Goal: Transaction & Acquisition: Purchase product/service

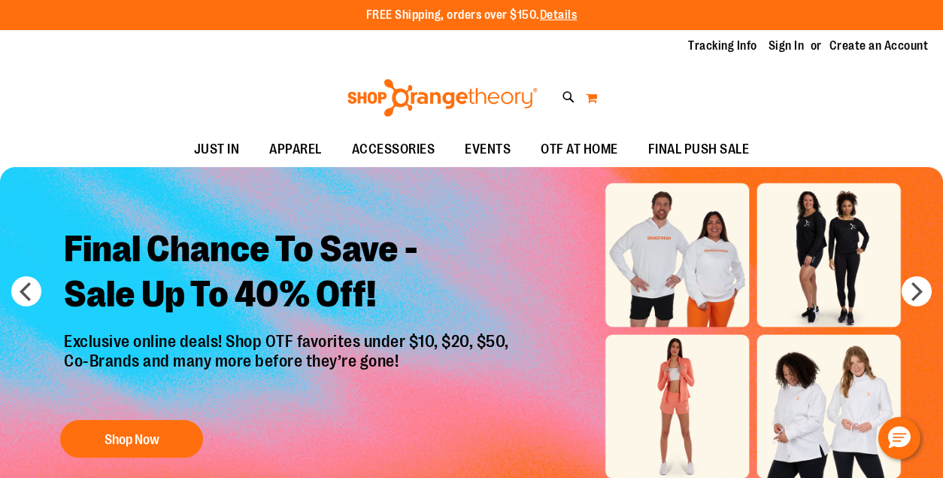
click at [431, 96] on button "My Cart" at bounding box center [591, 98] width 13 height 24
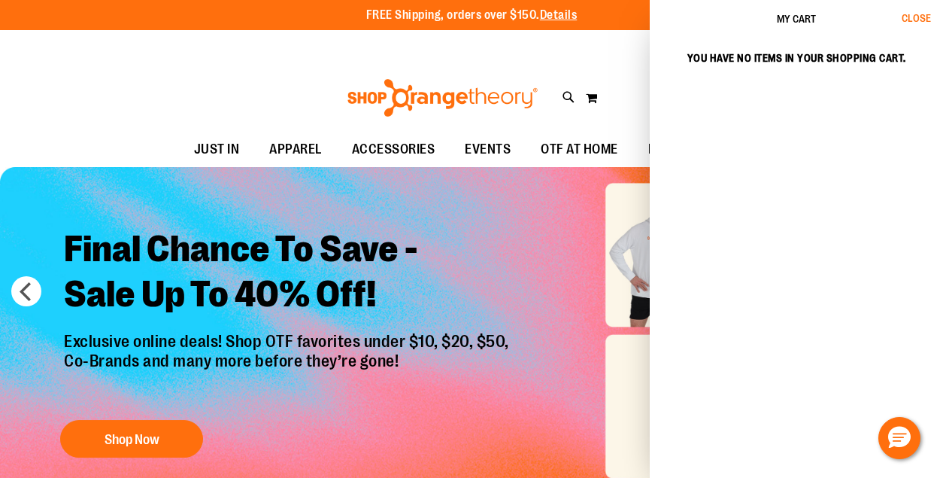
click at [431, 14] on span "Close" at bounding box center [916, 18] width 29 height 12
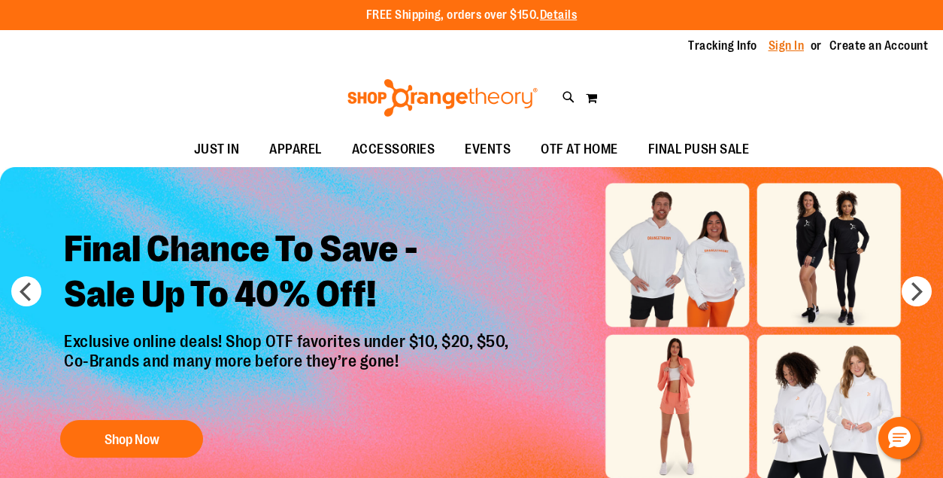
click at [431, 45] on link "Sign In" at bounding box center [787, 46] width 36 height 17
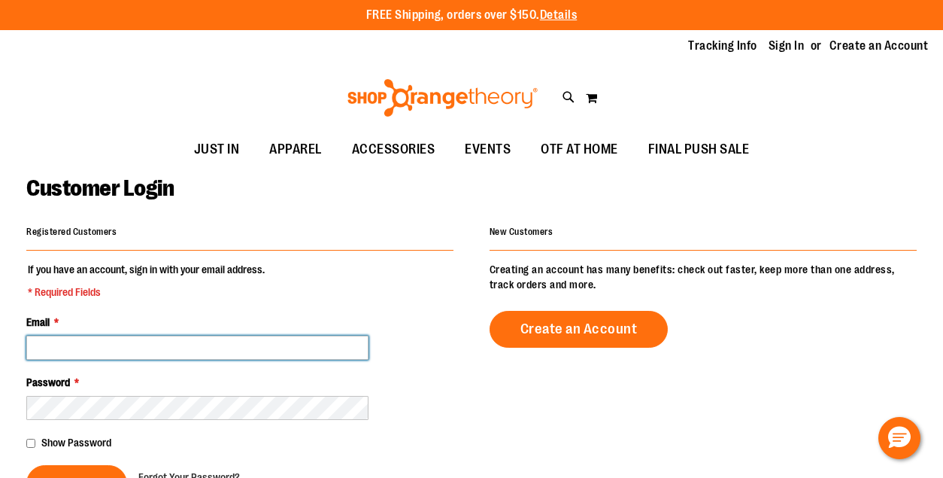
type input "**********"
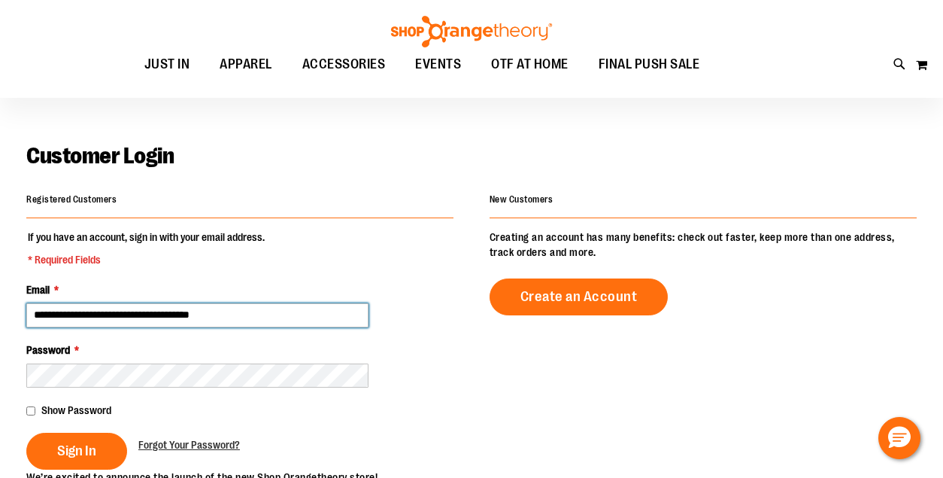
scroll to position [53, 0]
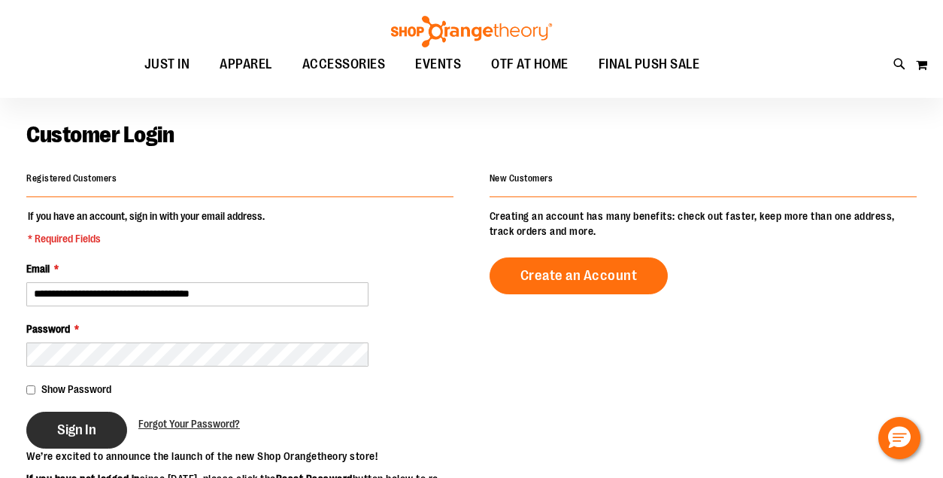
click at [83, 432] on span "Sign In" at bounding box center [76, 429] width 39 height 17
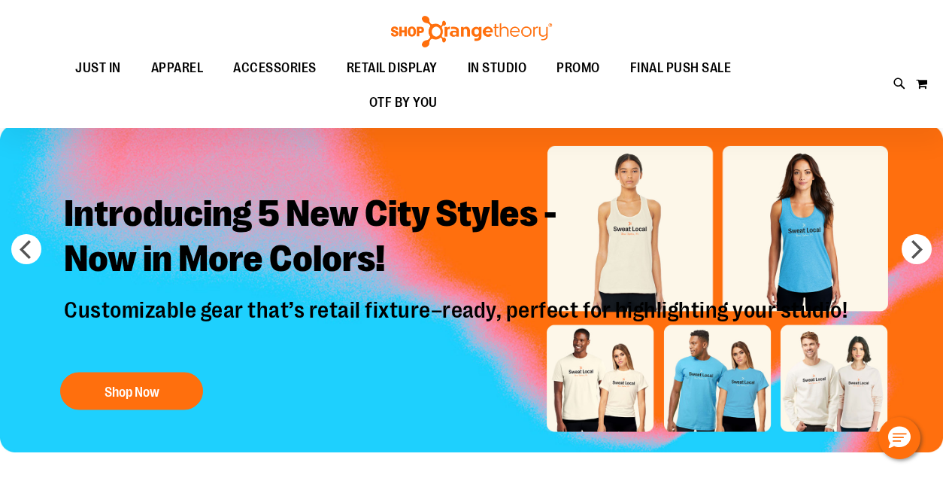
scroll to position [35, 0]
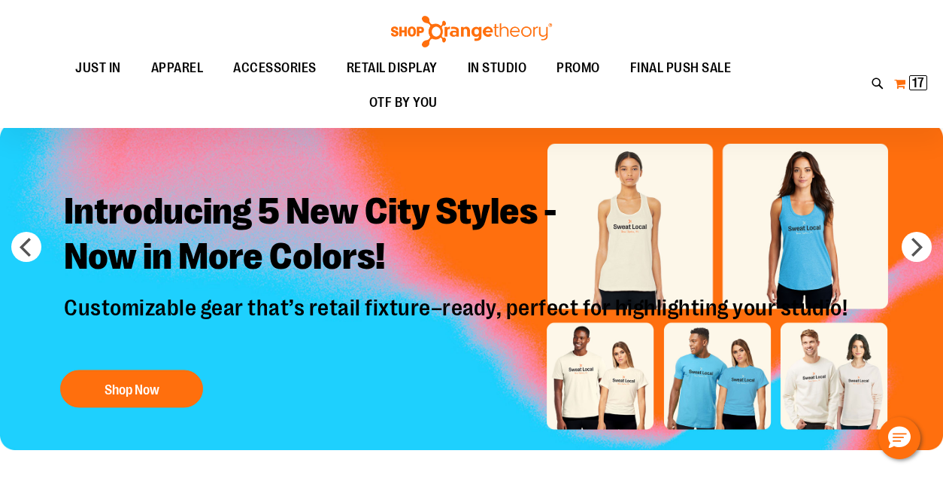
click at [900, 84] on button "My Cart 17 17 items" at bounding box center [911, 83] width 35 height 24
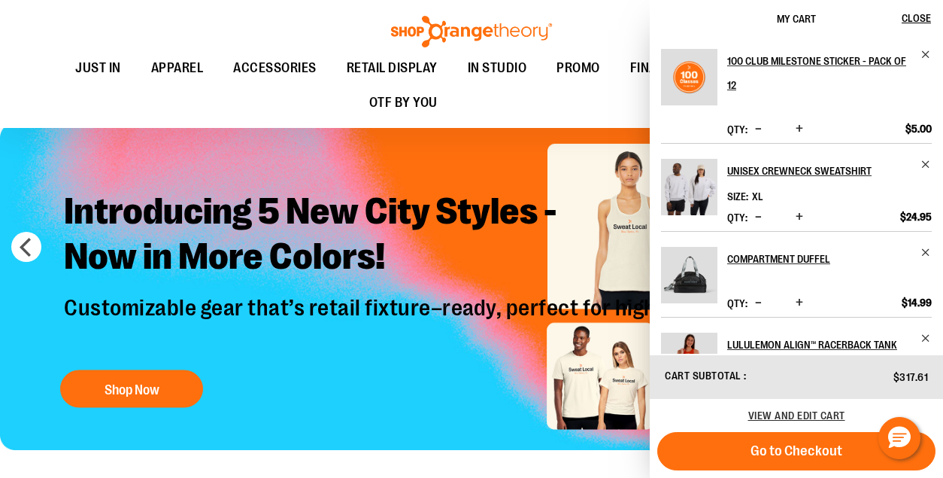
scroll to position [0, 0]
click at [620, 17] on div "Toggle Nav Search Popular Suggestions Advanced Search" at bounding box center [471, 64] width 943 height 128
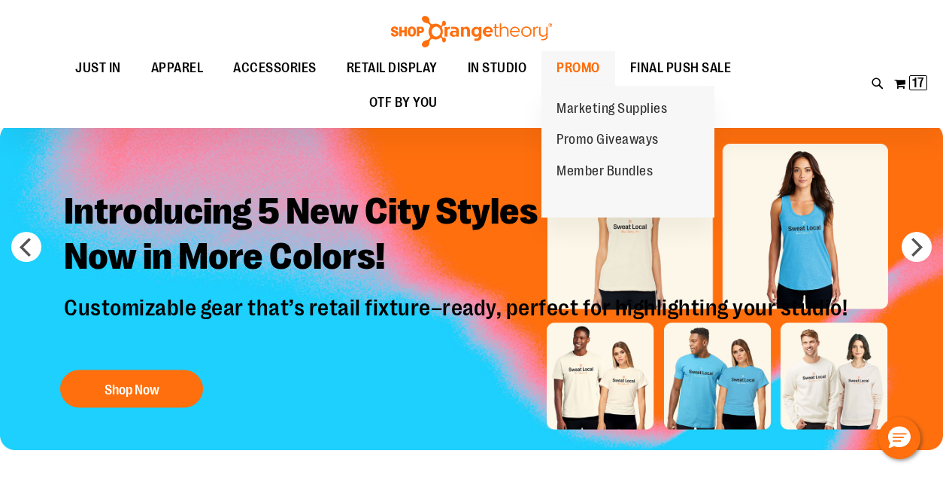
click at [572, 58] on span "PROMO" at bounding box center [579, 68] width 44 height 34
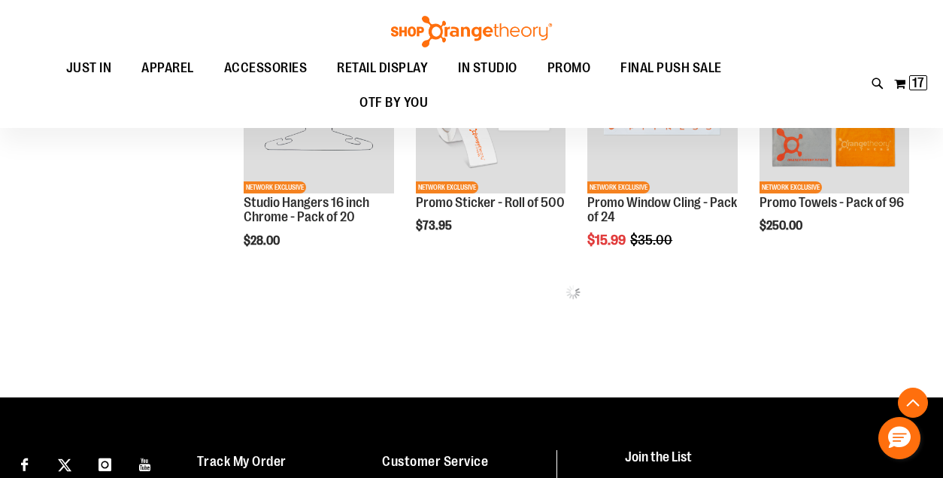
scroll to position [1499, 0]
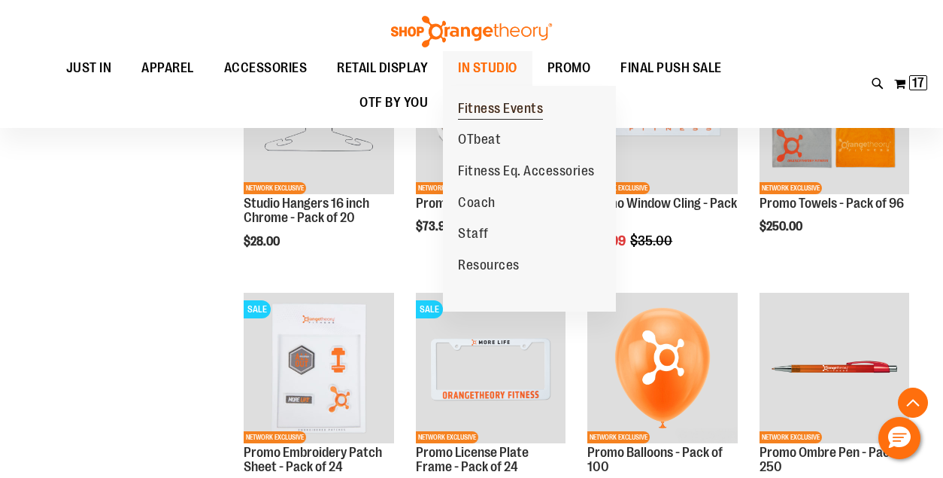
click at [482, 110] on span "Fitness Events" at bounding box center [500, 110] width 85 height 19
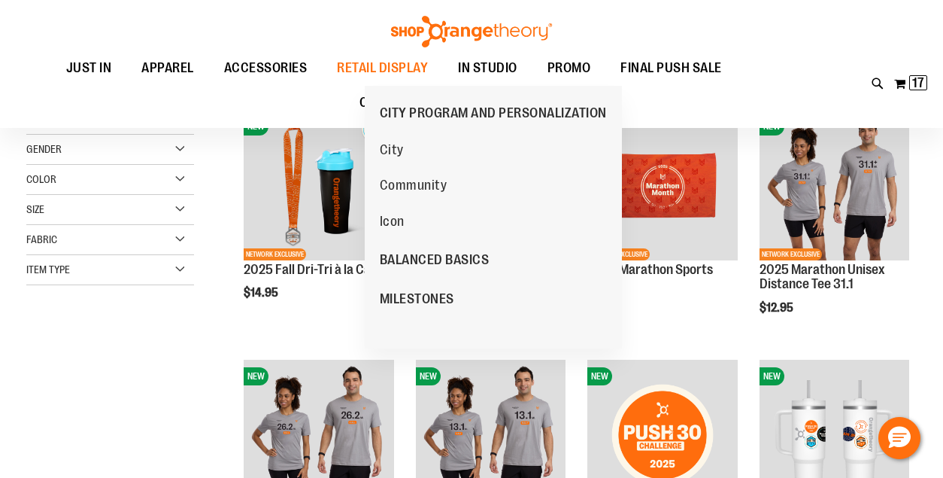
scroll to position [190, 0]
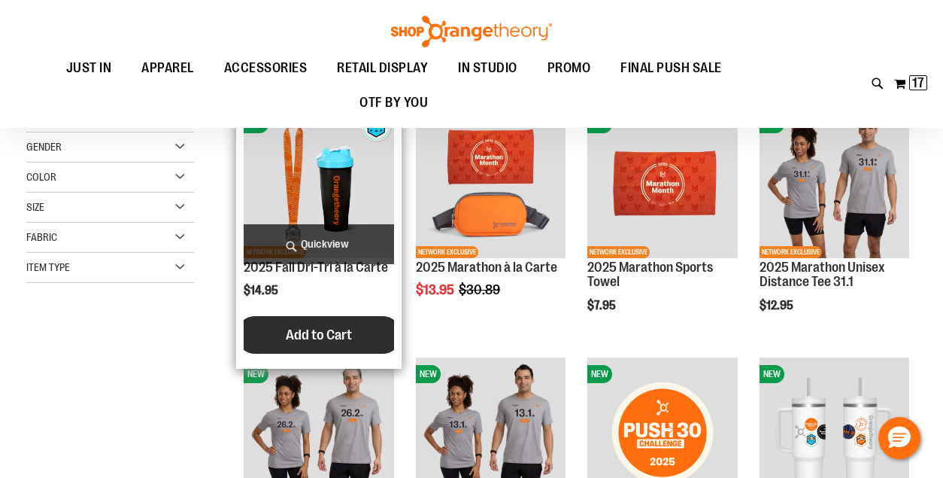
click at [332, 331] on span "Add to Cart" at bounding box center [319, 334] width 66 height 17
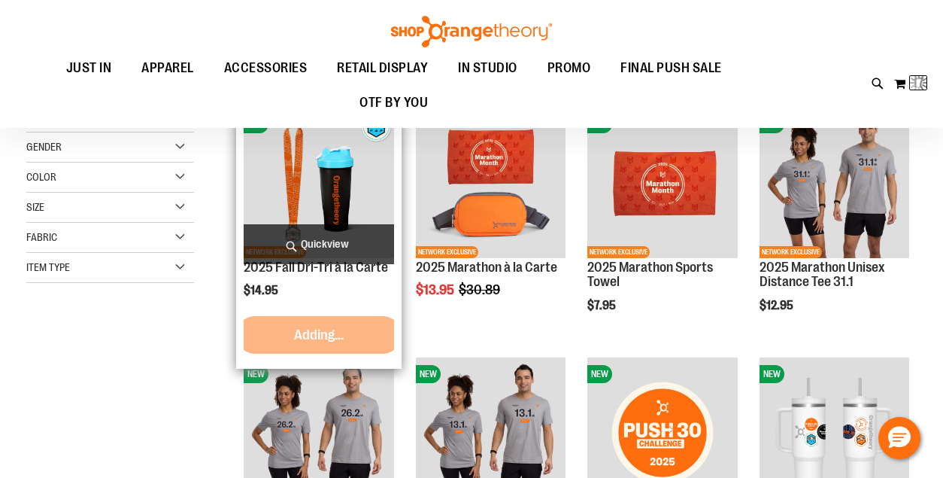
click at [338, 246] on span "Quickview" at bounding box center [319, 244] width 150 height 40
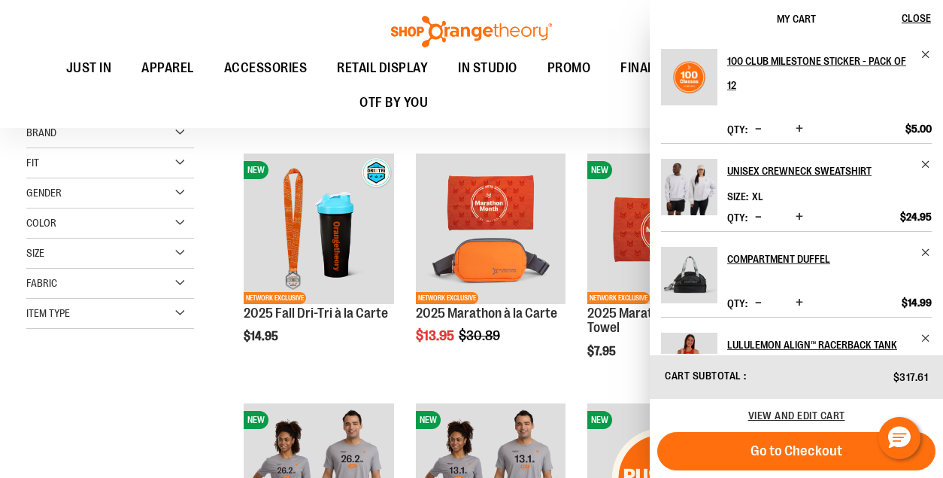
scroll to position [170, 0]
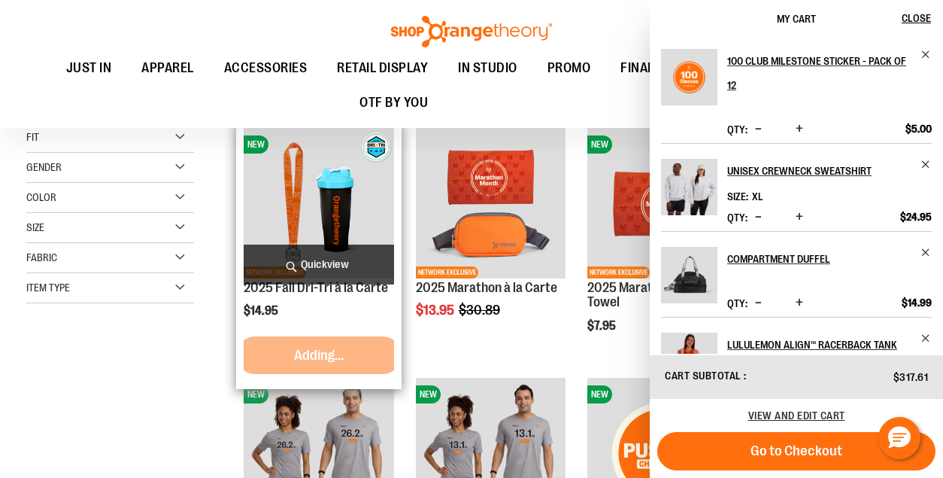
click at [317, 262] on span "Quickview" at bounding box center [319, 264] width 150 height 40
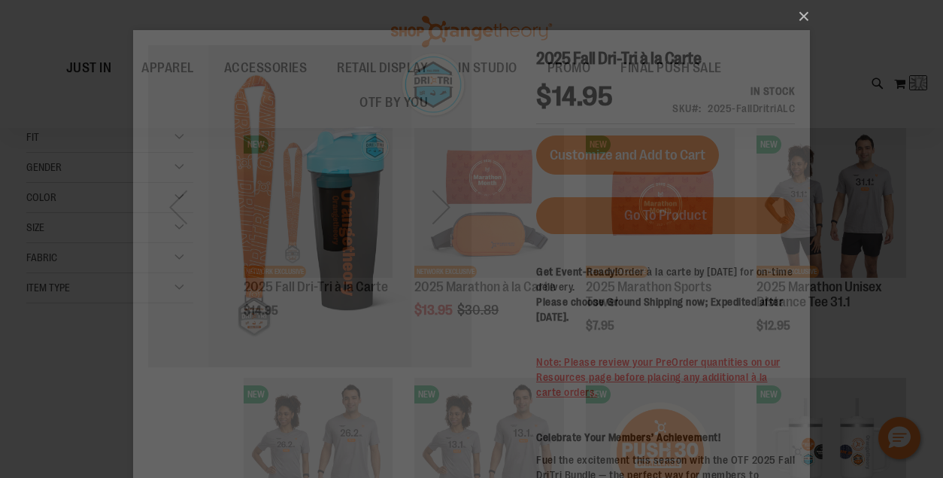
scroll to position [0, 0]
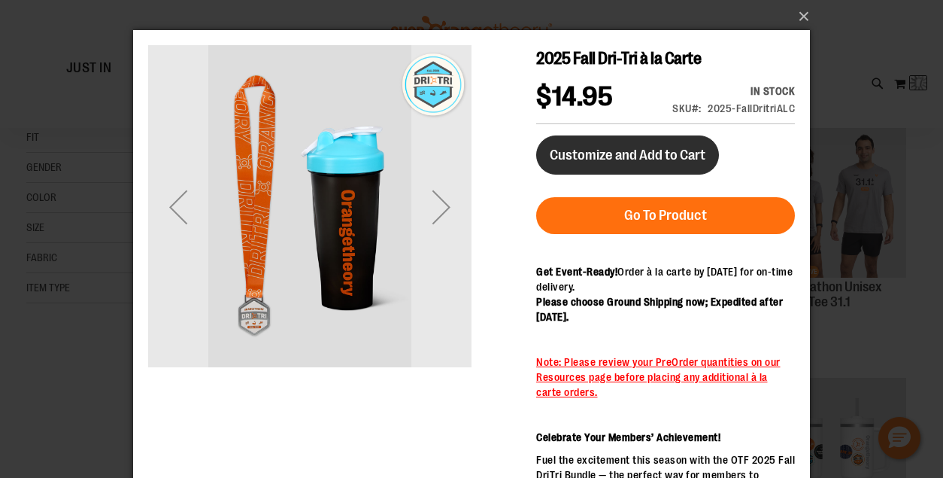
click at [664, 166] on button "Customize and Add to Cart" at bounding box center [627, 154] width 183 height 39
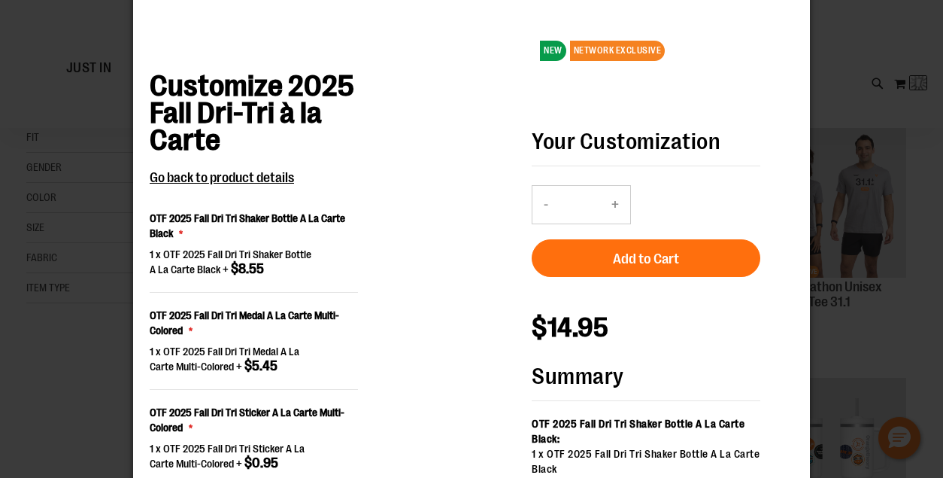
scroll to position [1076, 0]
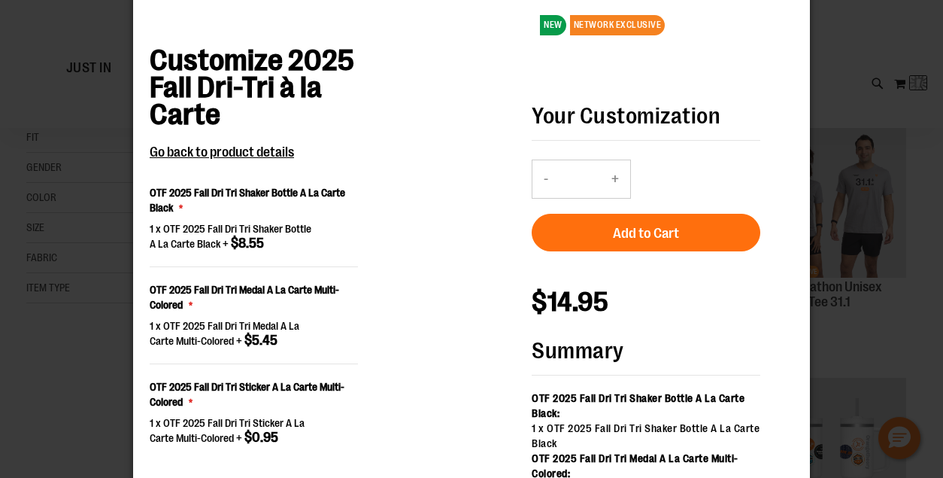
click at [615, 181] on button "+" at bounding box center [615, 179] width 30 height 38
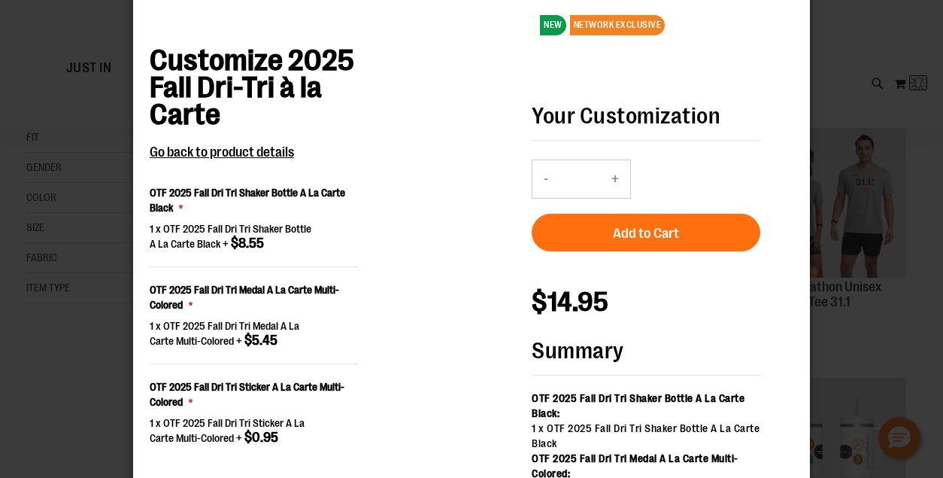
click at [615, 181] on button "+" at bounding box center [615, 179] width 30 height 38
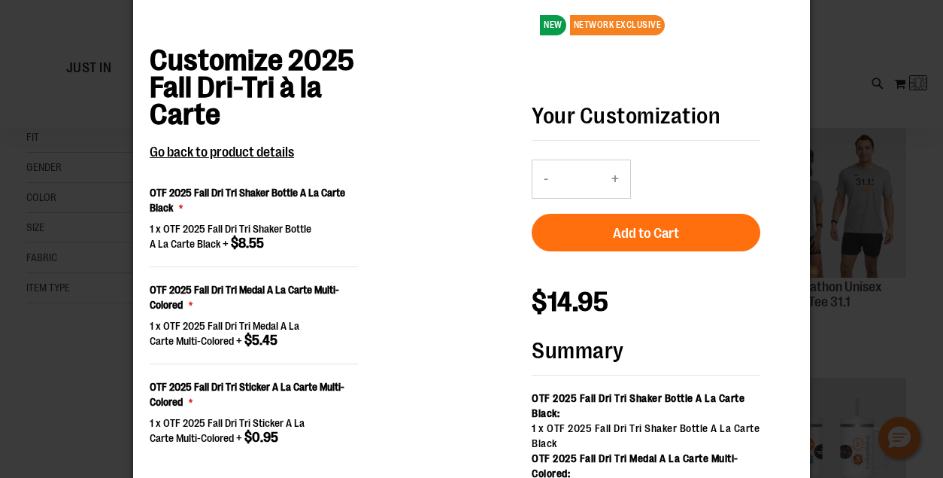
click at [615, 181] on button "+" at bounding box center [615, 179] width 30 height 38
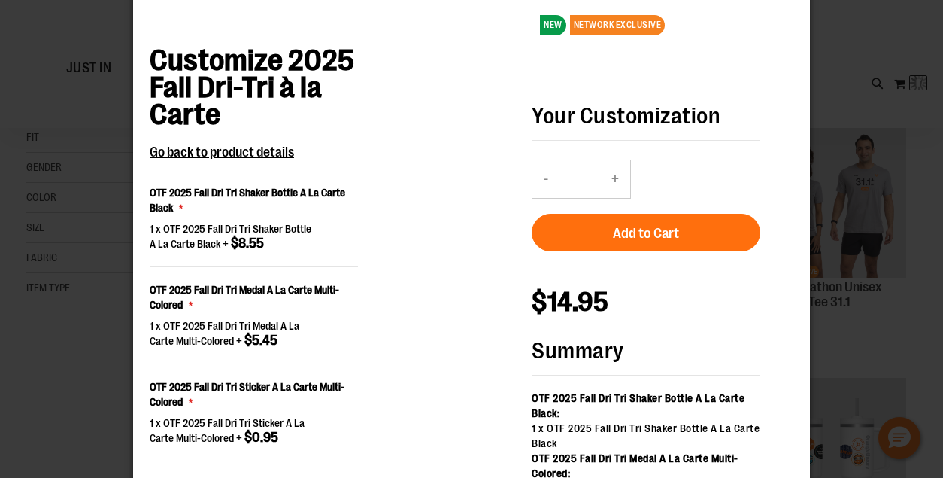
type input "**"
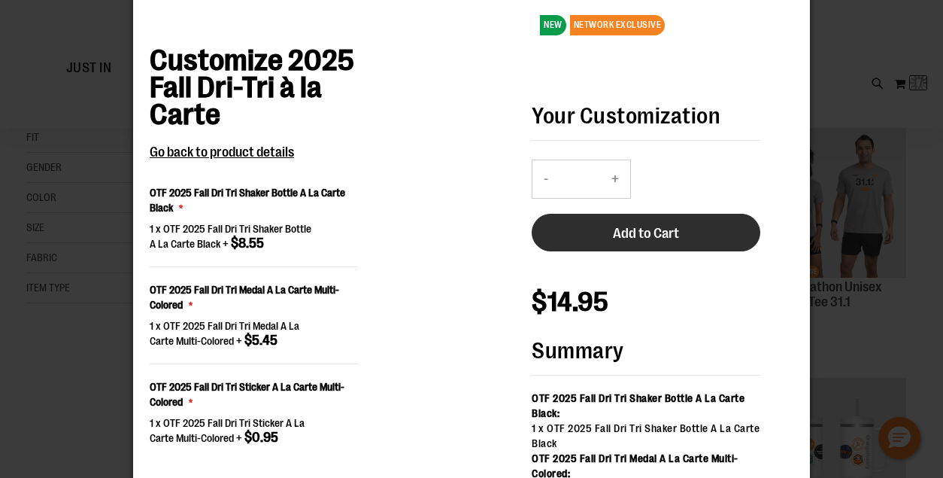
click at [633, 232] on span "Add to Cart" at bounding box center [646, 233] width 66 height 17
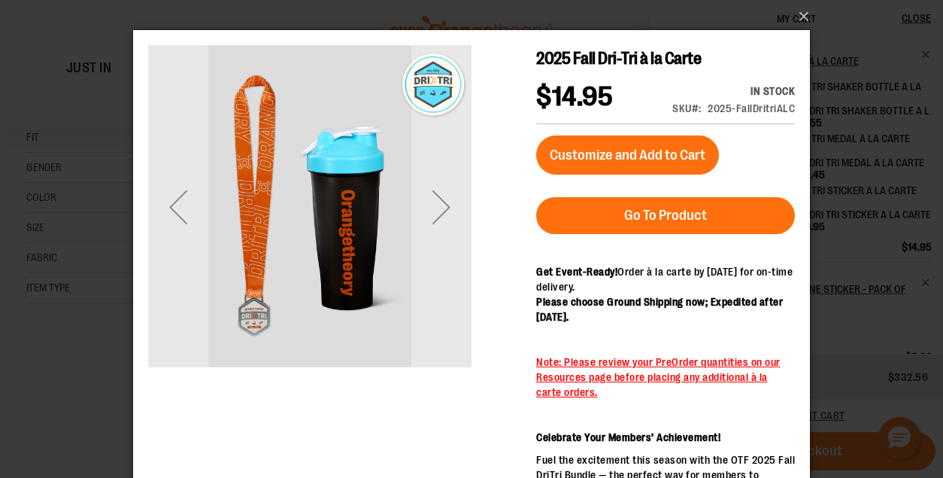
scroll to position [0, 0]
click at [799, 12] on button "×" at bounding box center [476, 16] width 677 height 33
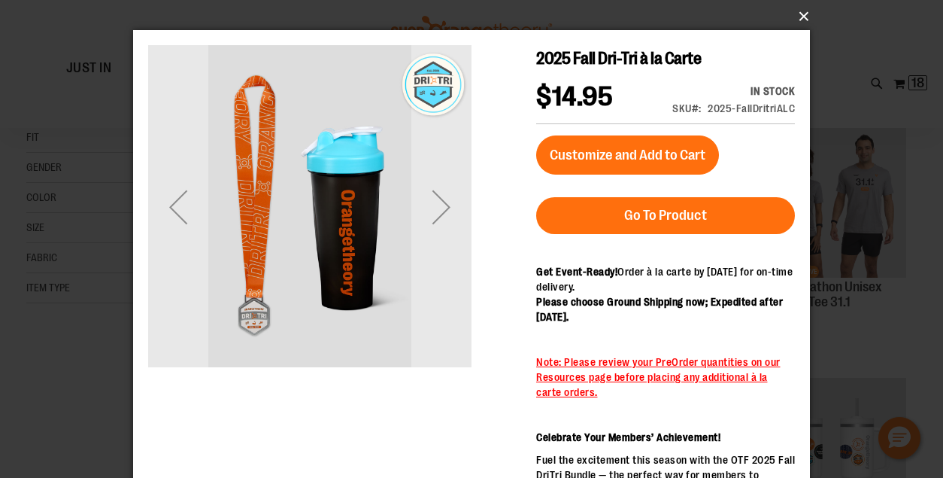
click at [799, 12] on button "×" at bounding box center [476, 16] width 677 height 33
click at [801, 17] on button "×" at bounding box center [476, 16] width 677 height 33
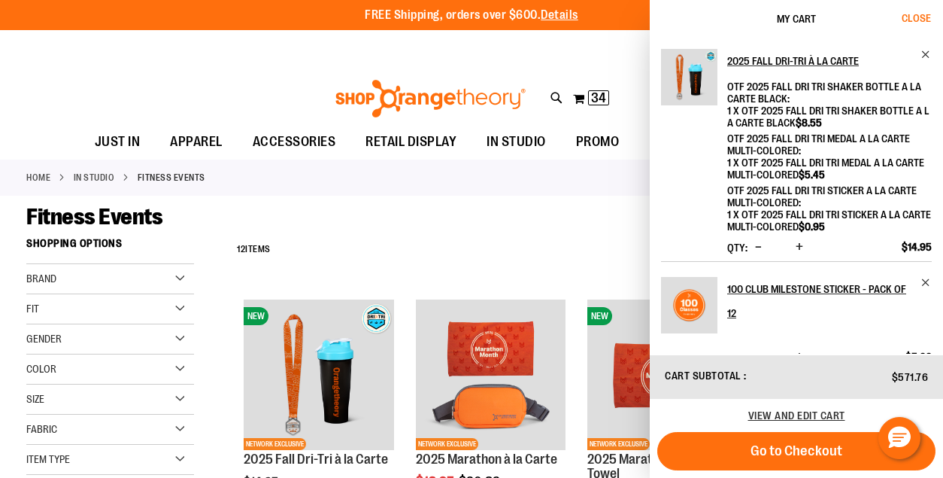
click at [915, 19] on span "Close" at bounding box center [916, 18] width 29 height 12
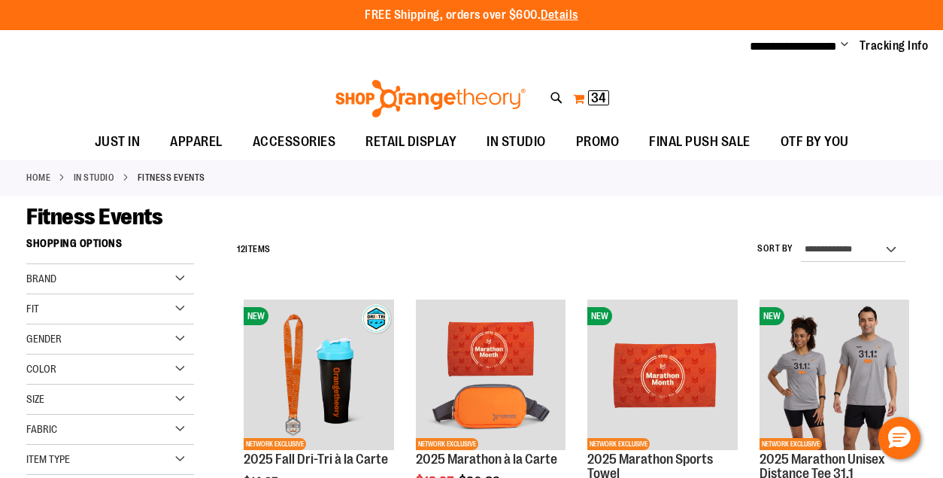
click at [584, 99] on button "My Cart 34 34 items" at bounding box center [591, 98] width 38 height 24
